Goal: Check status: Check status

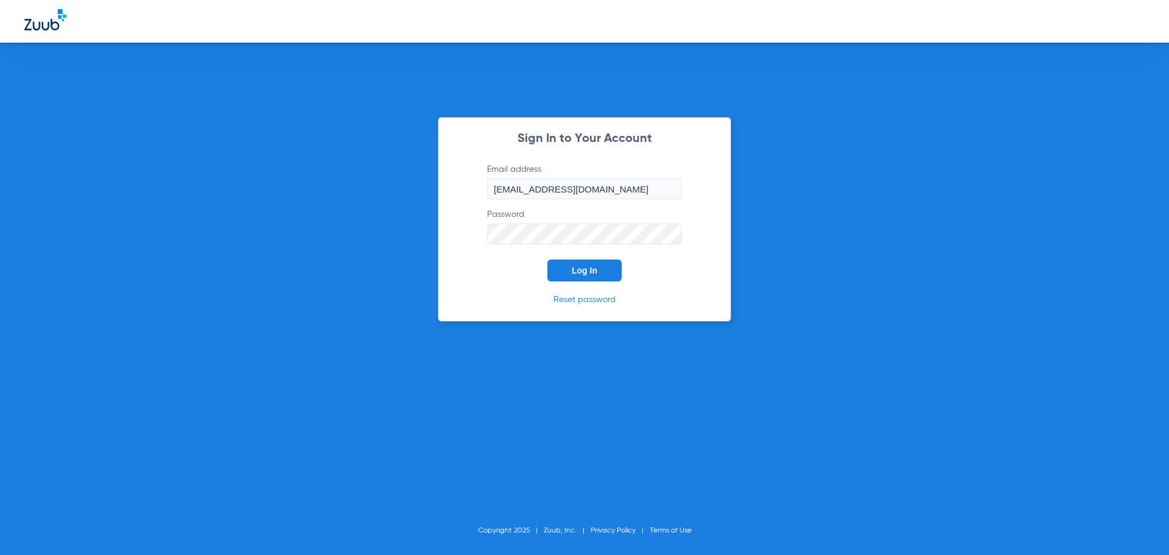
click at [591, 273] on span "Log In" at bounding box center [585, 271] width 26 height 10
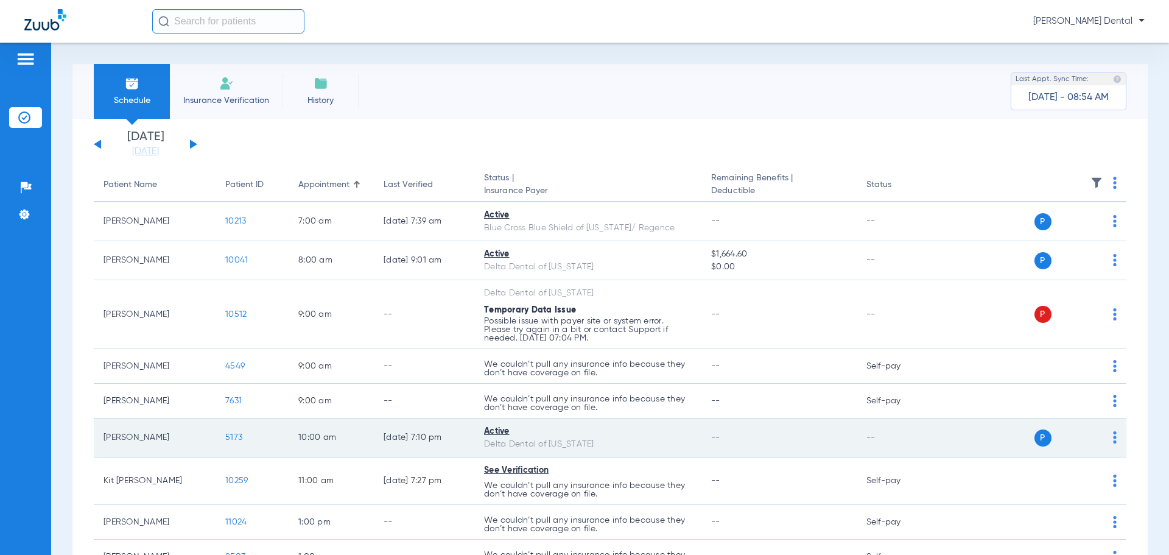
click at [233, 439] on span "5173" at bounding box center [233, 437] width 17 height 9
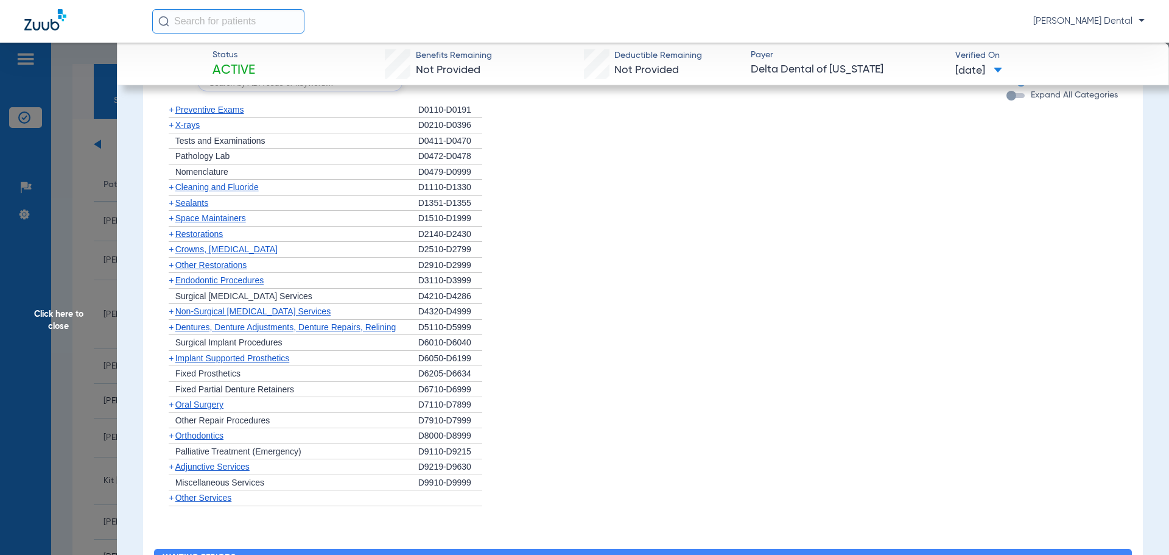
scroll to position [853, 0]
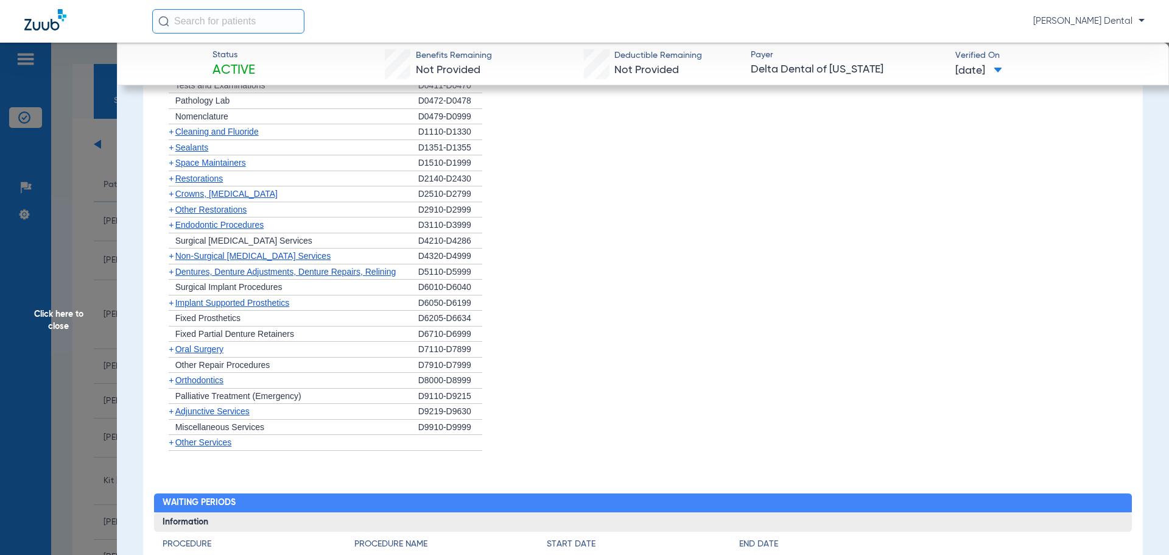
click at [228, 259] on span "Non-Surgical [MEDICAL_DATA] Services" at bounding box center [252, 256] width 155 height 10
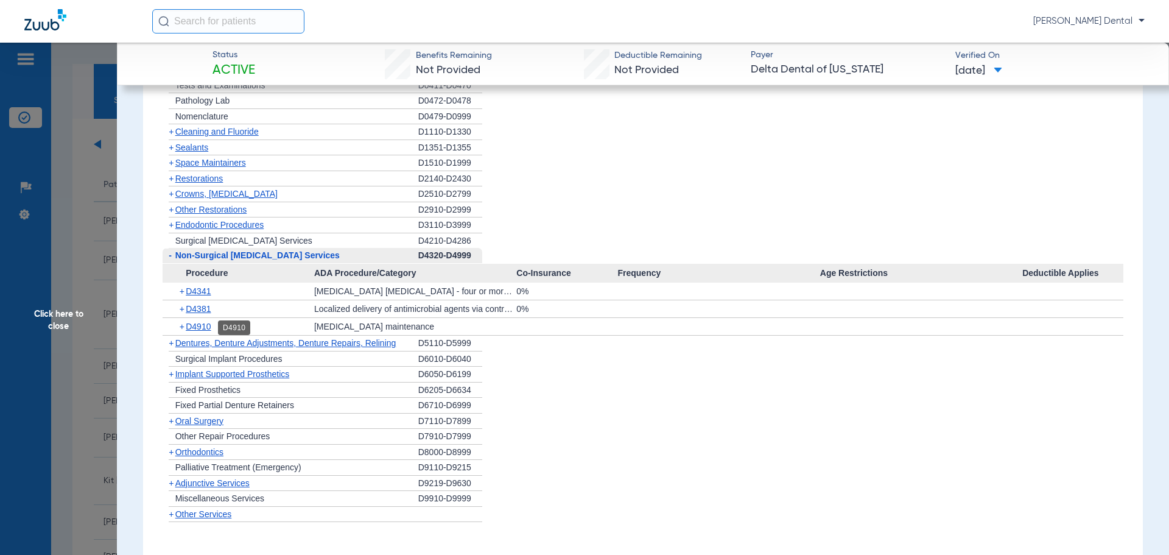
click at [208, 325] on span "D4910" at bounding box center [198, 327] width 25 height 10
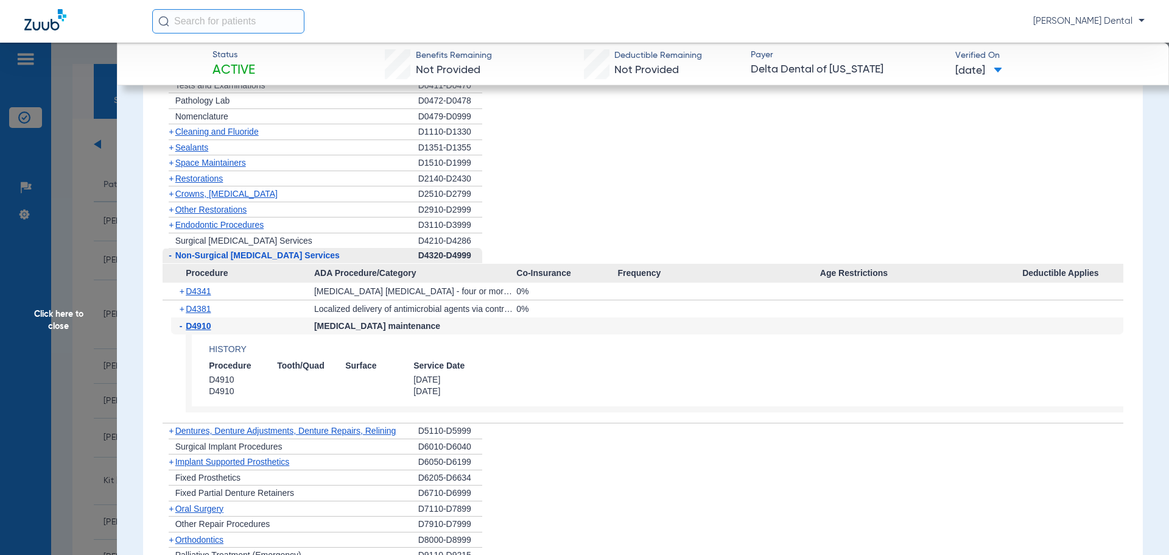
click at [80, 215] on span "Click here to close" at bounding box center [58, 320] width 117 height 555
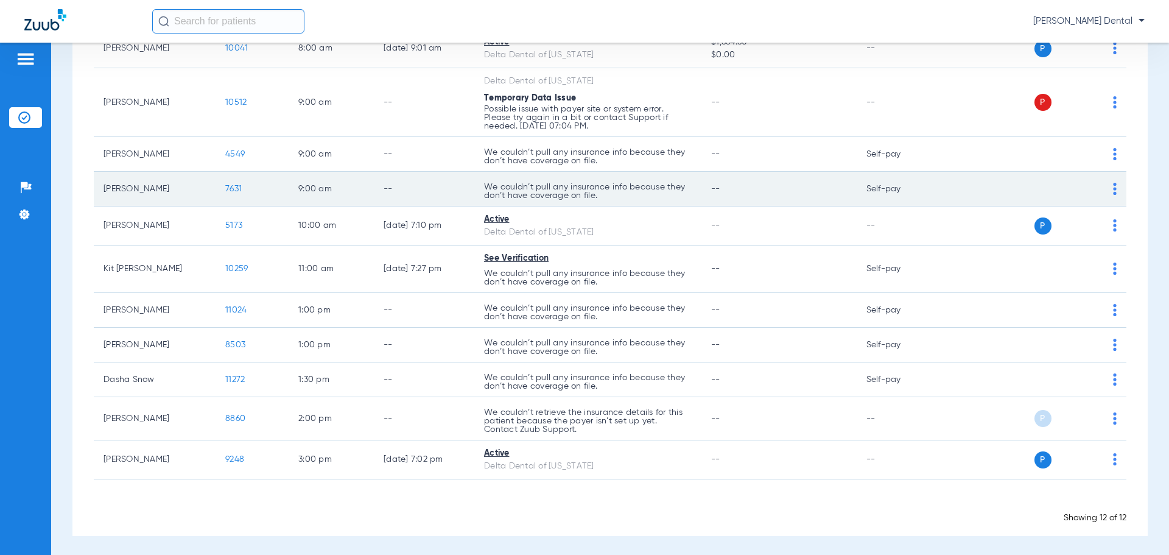
scroll to position [214, 0]
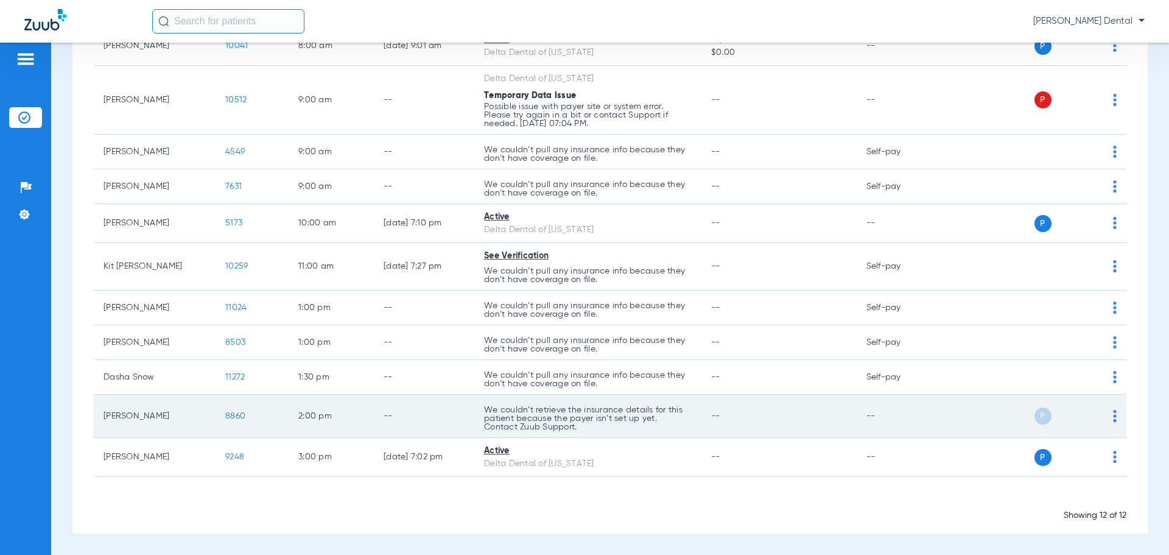
click at [244, 417] on span "8860" at bounding box center [235, 416] width 20 height 9
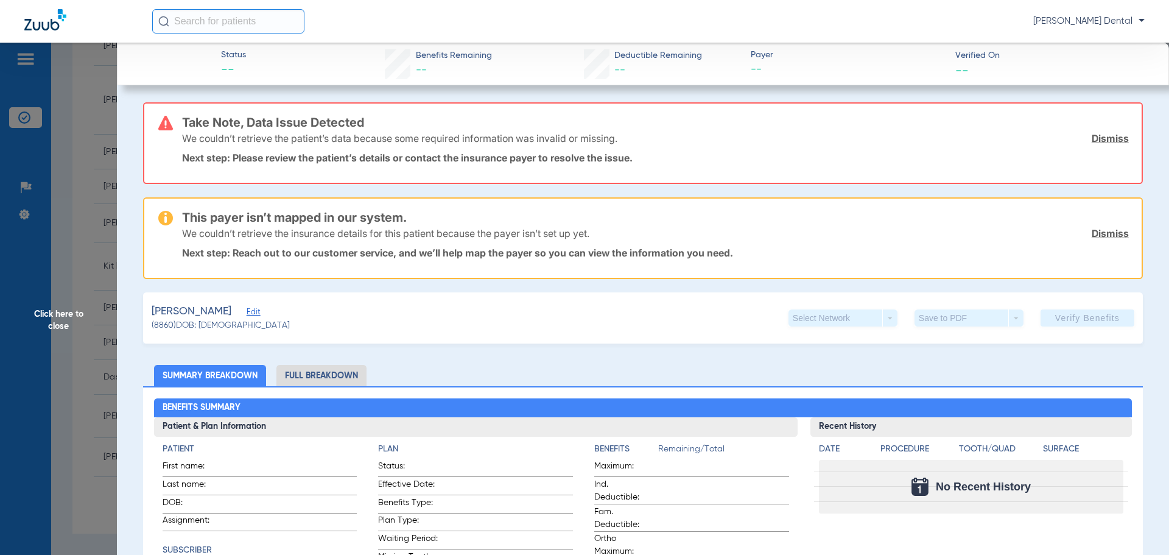
click at [73, 239] on span "Click here to close" at bounding box center [58, 320] width 117 height 555
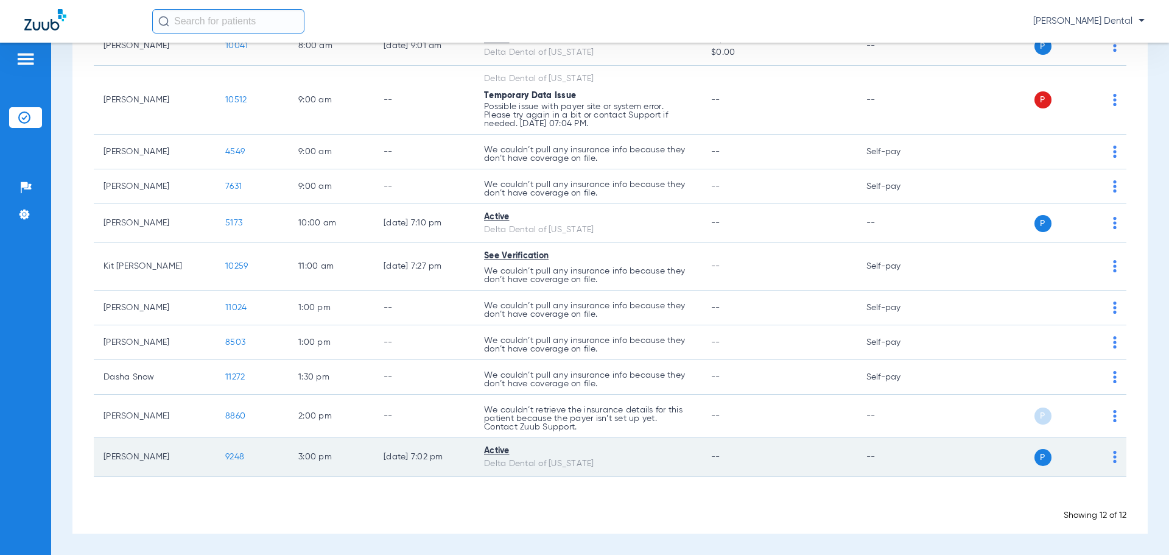
click at [226, 455] on span "9248" at bounding box center [234, 456] width 19 height 9
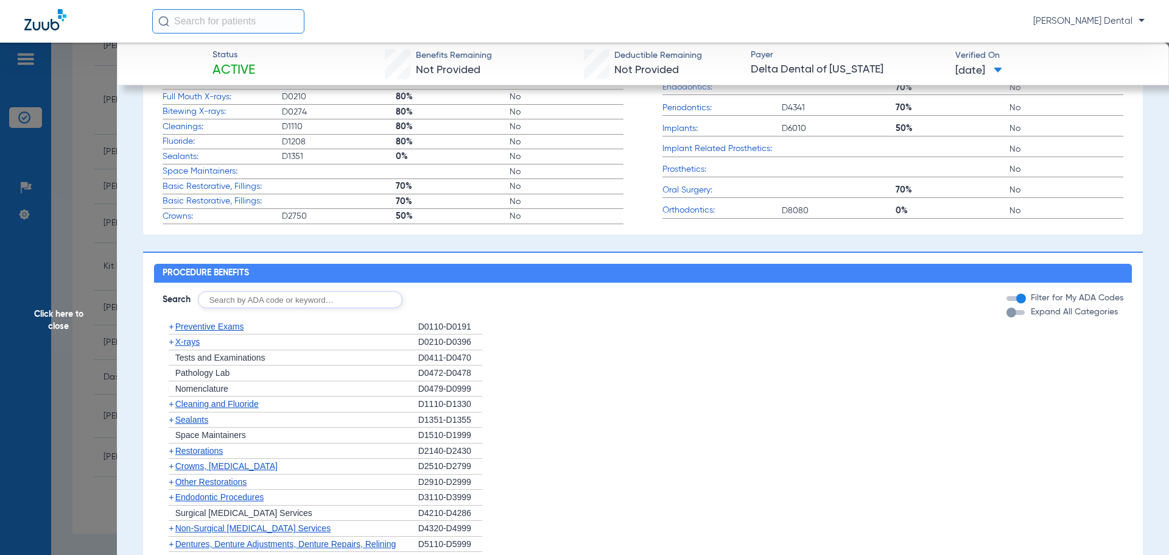
scroll to position [426, 0]
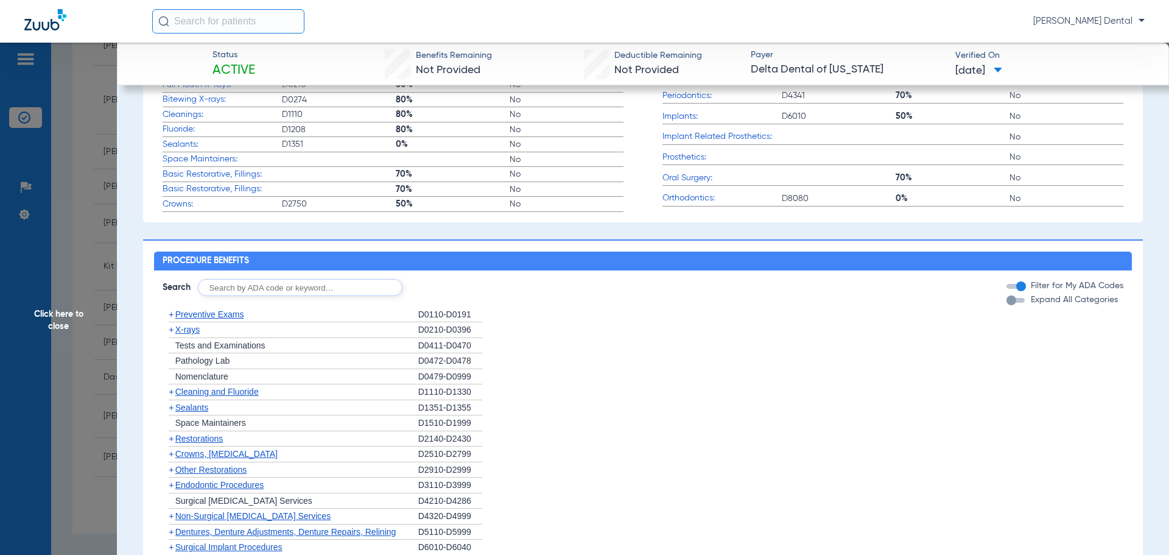
click at [216, 396] on span "Cleaning and Fluoride" at bounding box center [216, 392] width 83 height 10
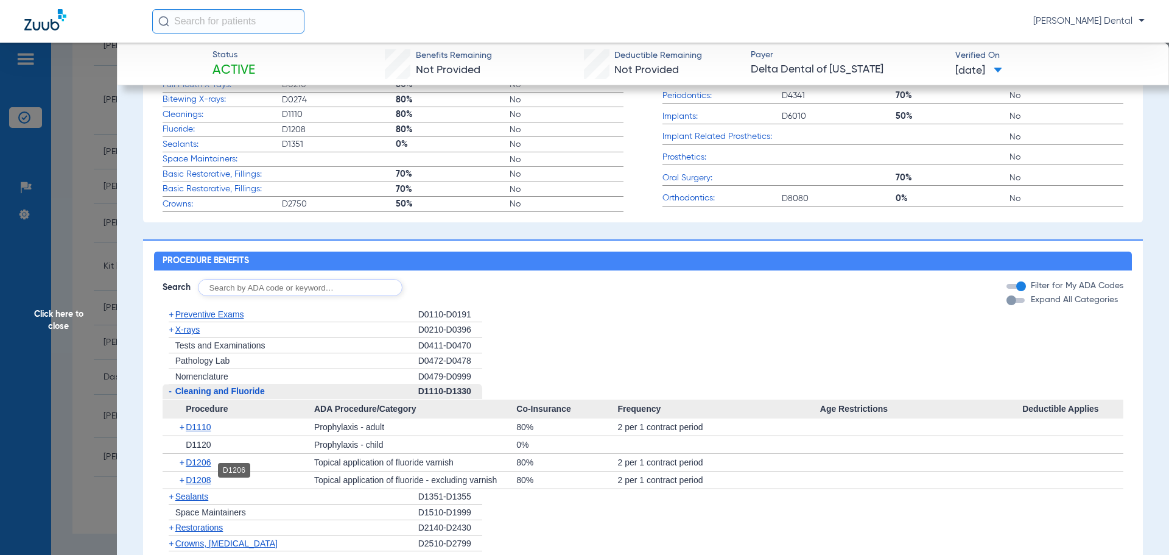
click at [200, 467] on span "D1206" at bounding box center [198, 462] width 25 height 10
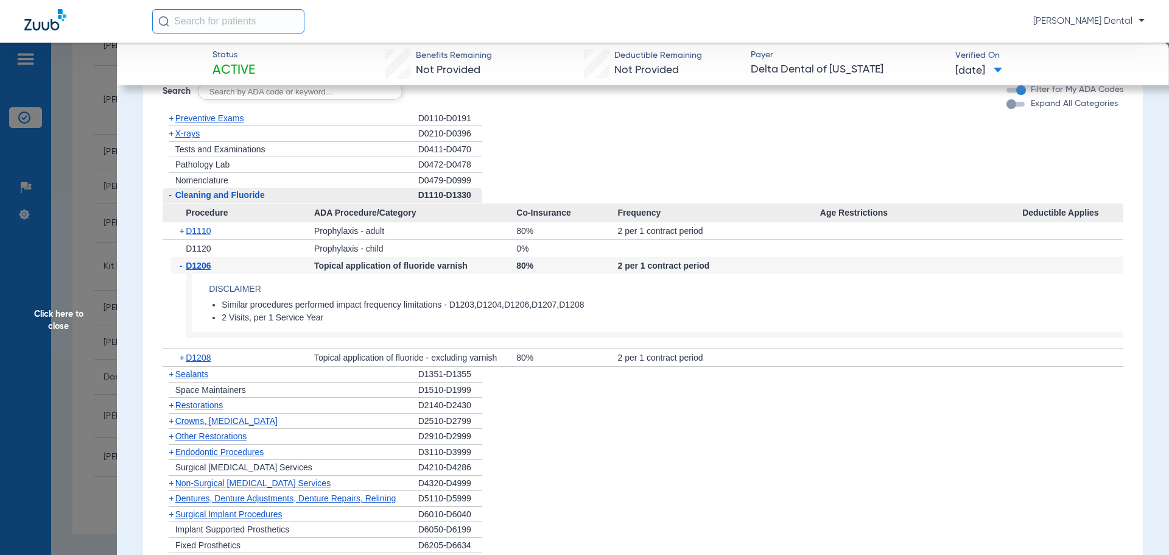
scroll to position [670, 0]
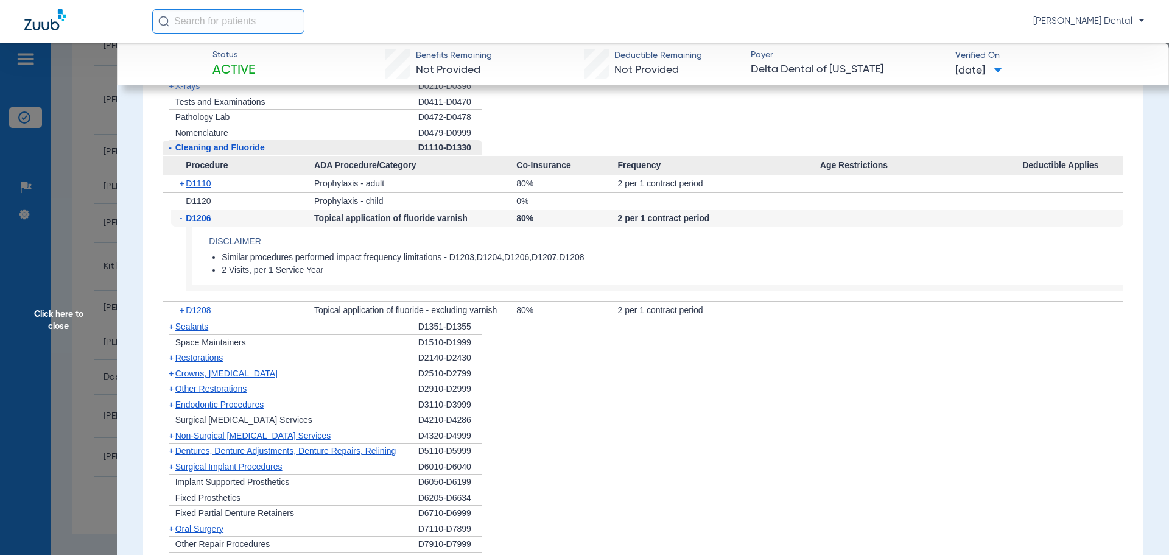
click at [92, 227] on span "Click here to close" at bounding box center [58, 320] width 117 height 555
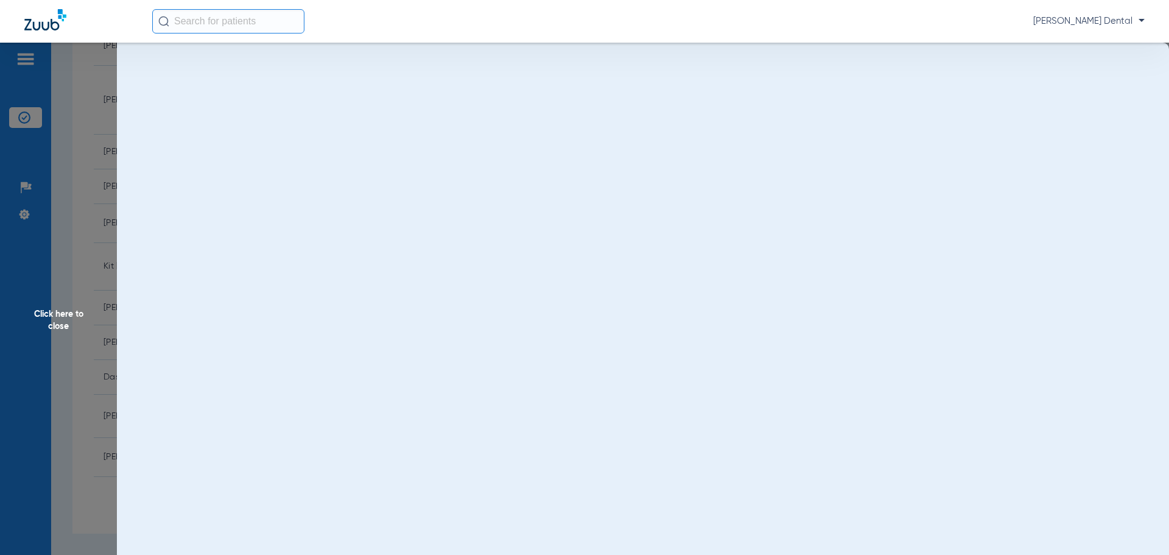
scroll to position [0, 0]
